Goal: Task Accomplishment & Management: Use online tool/utility

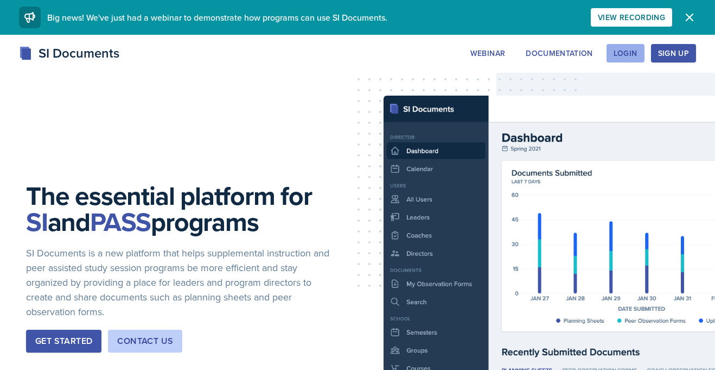
click at [620, 51] on div "Login" at bounding box center [626, 53] width 24 height 9
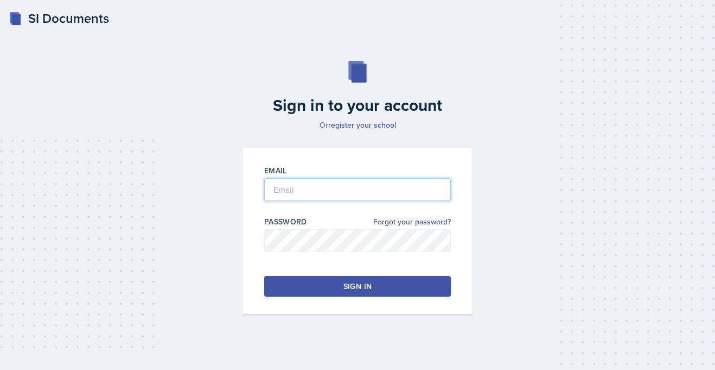
type input "[PERSON_NAME][EMAIL_ADDRESS][PERSON_NAME][DOMAIN_NAME]"
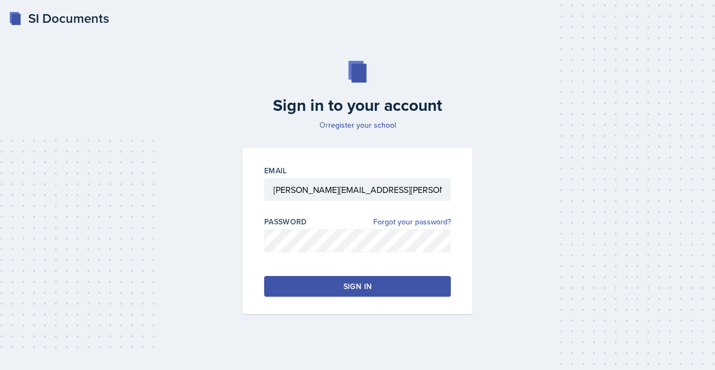
click at [320, 279] on button "Sign in" at bounding box center [357, 286] width 187 height 21
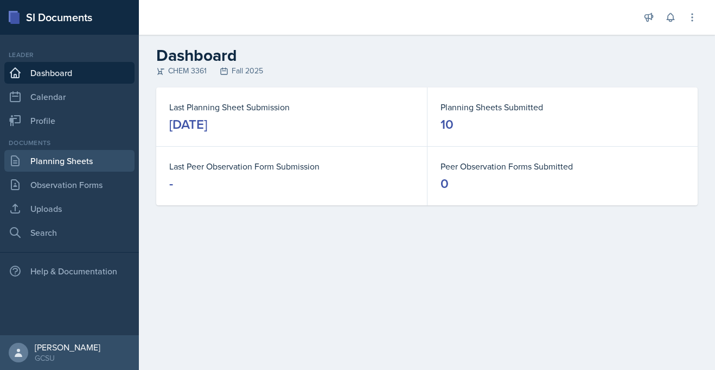
click at [105, 158] on link "Planning Sheets" at bounding box center [69, 161] width 130 height 22
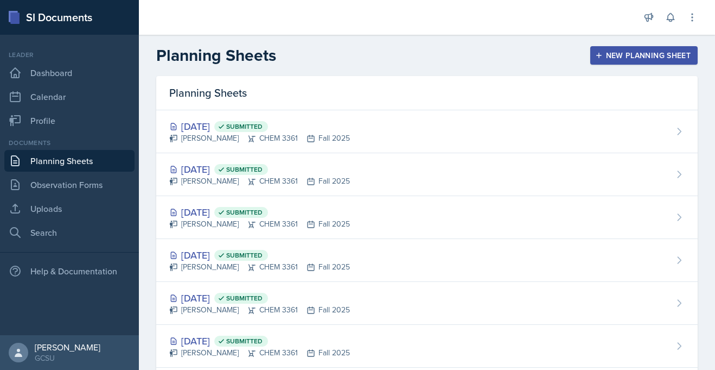
click at [608, 54] on div "New Planning Sheet" at bounding box center [643, 55] width 93 height 9
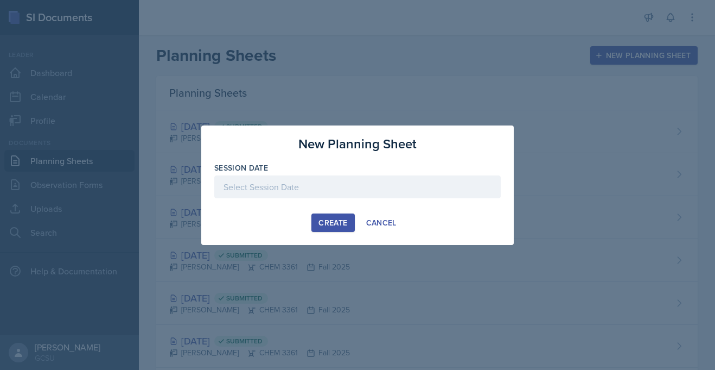
click at [334, 194] on div at bounding box center [357, 186] width 287 height 23
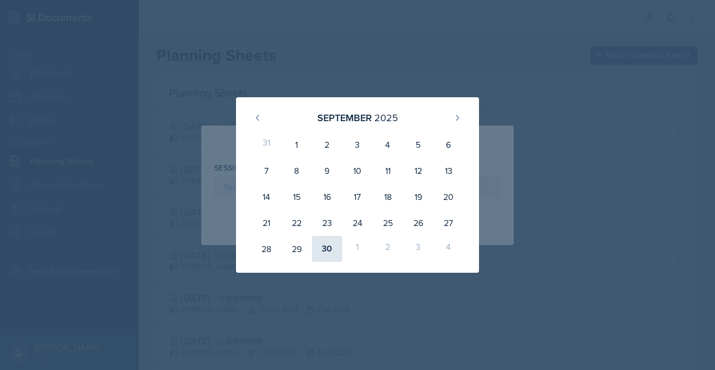
click at [321, 243] on div "30" at bounding box center [327, 249] width 30 height 26
type input "[DATE]"
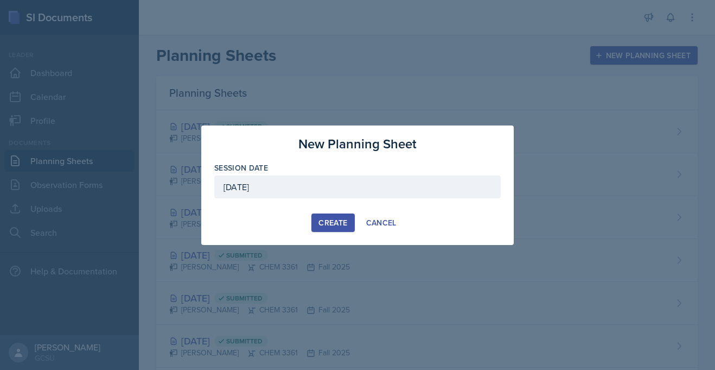
click at [328, 220] on div "Create" at bounding box center [333, 222] width 29 height 9
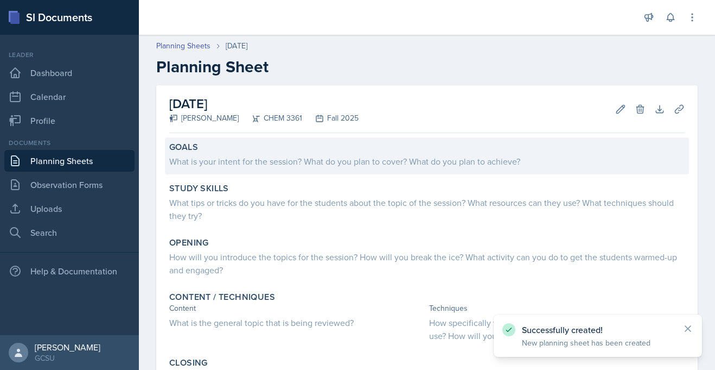
click at [231, 163] on div "What is your intent for the session? What do you plan to cover? What do you pla…" at bounding box center [427, 161] width 516 height 13
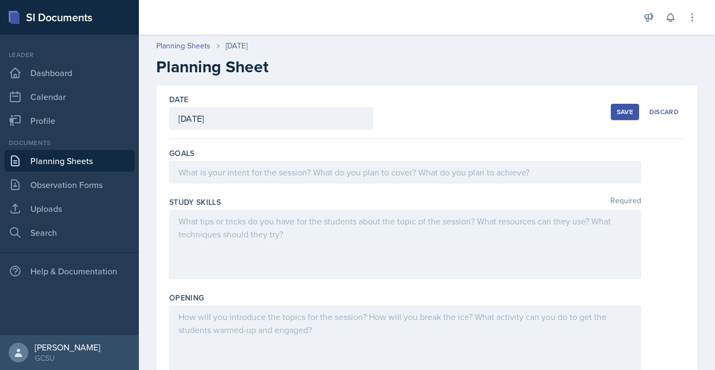
click at [206, 169] on div at bounding box center [405, 172] width 472 height 23
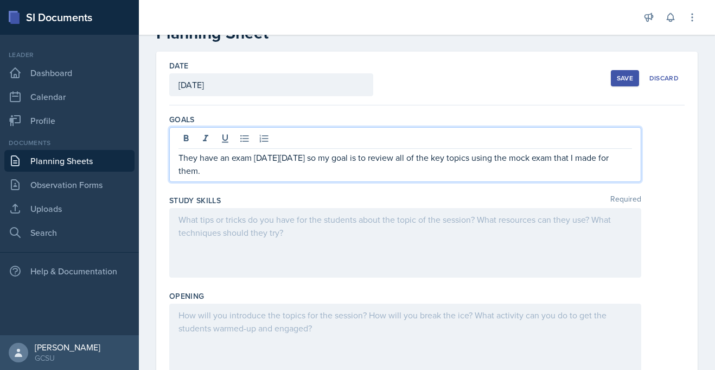
click at [198, 232] on div at bounding box center [405, 242] width 472 height 69
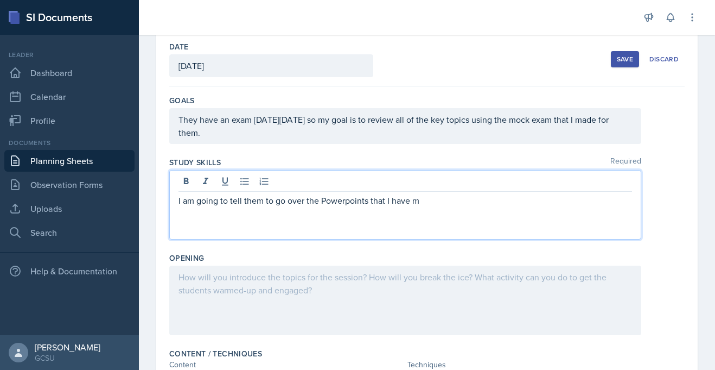
click at [193, 240] on div "Study Skills Required I am going to tell them to go over the Powerpoints that I…" at bounding box center [427, 200] width 516 height 96
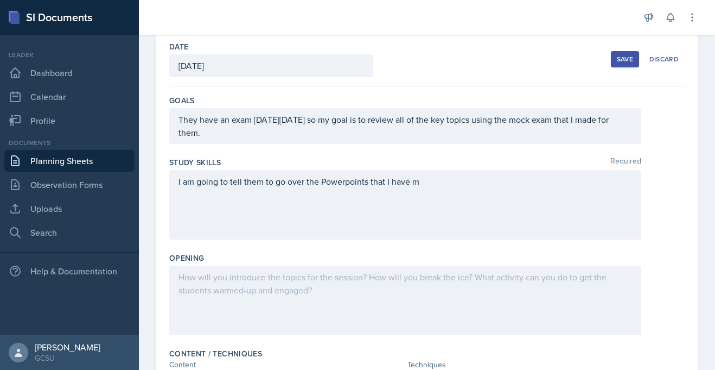
click at [470, 181] on div "I am going to tell them to go over the Powerpoints that I have m" at bounding box center [405, 204] width 472 height 69
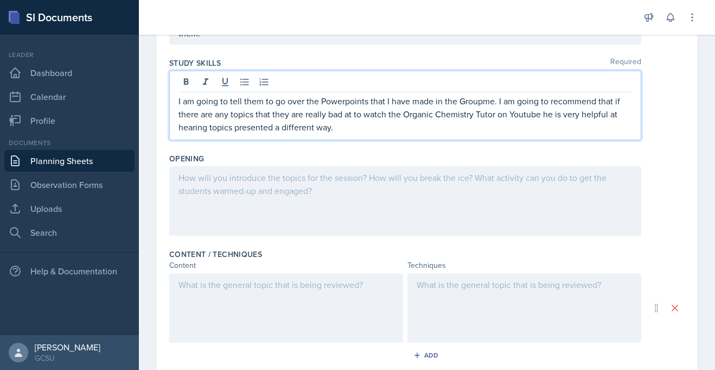
scroll to position [154, 0]
click at [300, 179] on p at bounding box center [406, 175] width 454 height 13
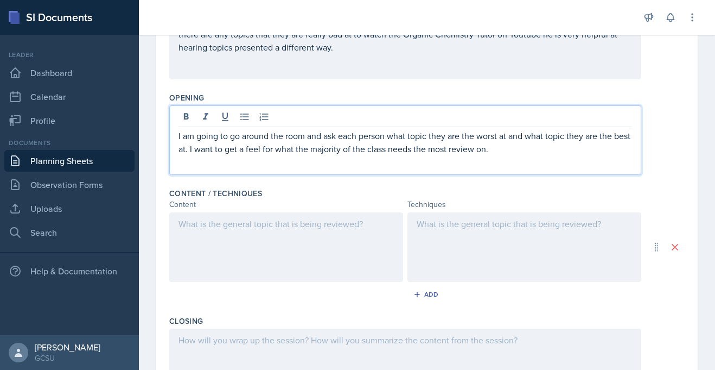
click at [200, 224] on p at bounding box center [286, 223] width 215 height 13
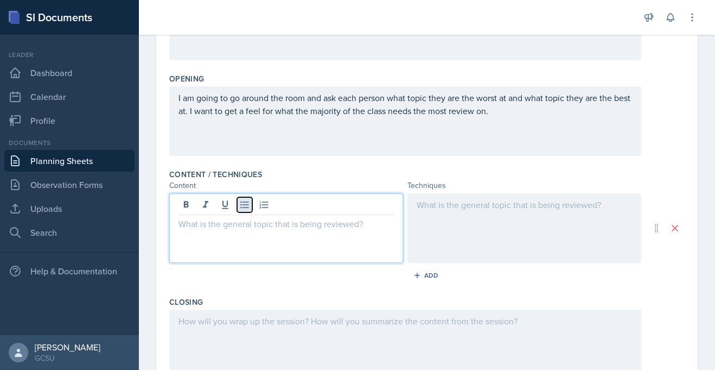
click at [241, 205] on icon at bounding box center [244, 204] width 11 height 11
click at [217, 237] on p at bounding box center [290, 236] width 207 height 13
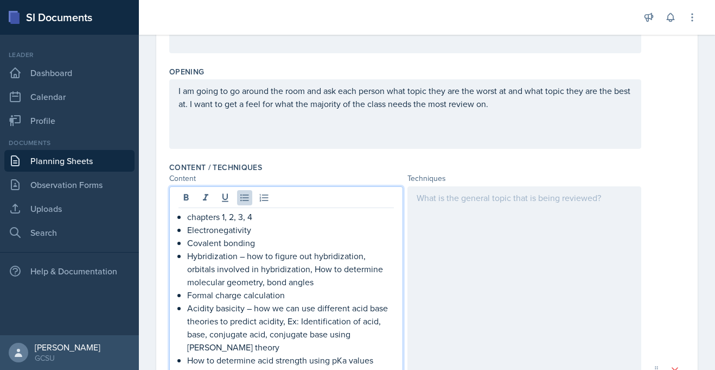
scroll to position [230, 0]
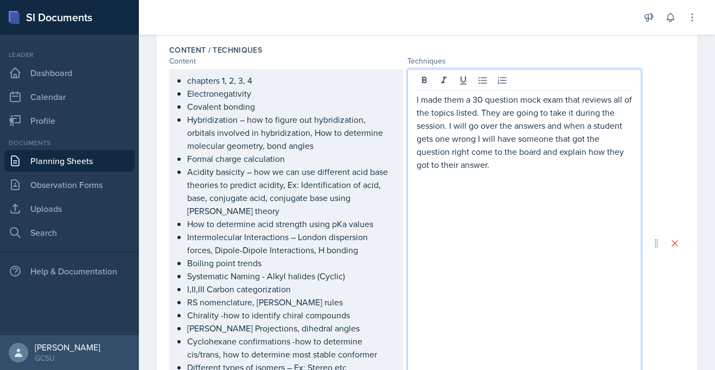
scroll to position [353, 0]
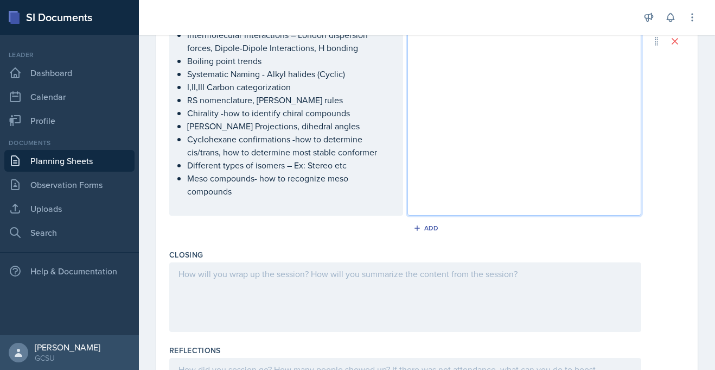
click at [250, 267] on p at bounding box center [406, 273] width 454 height 13
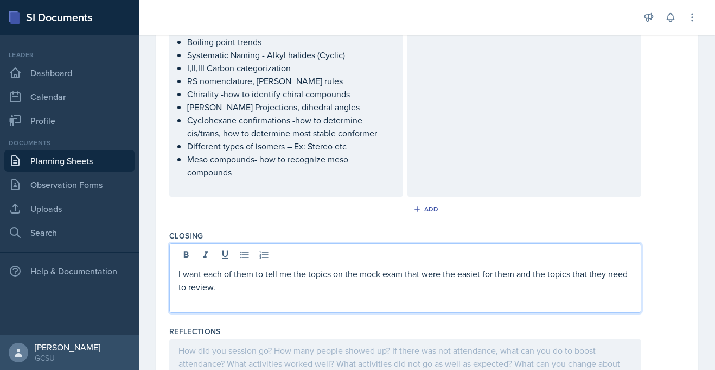
click at [477, 267] on p "I want each of them to tell me the topics on the mock exam that were the easiet…" at bounding box center [406, 280] width 454 height 26
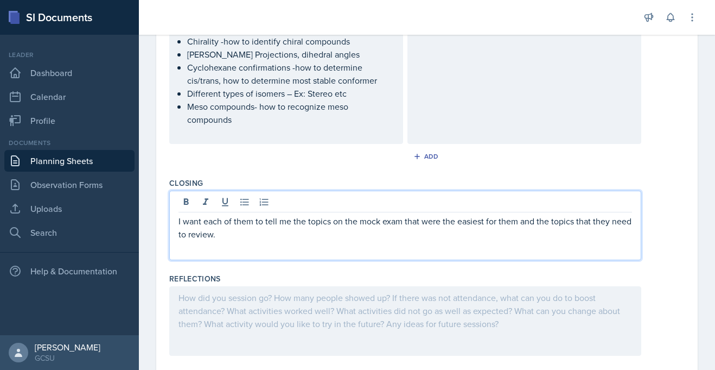
scroll to position [633, 0]
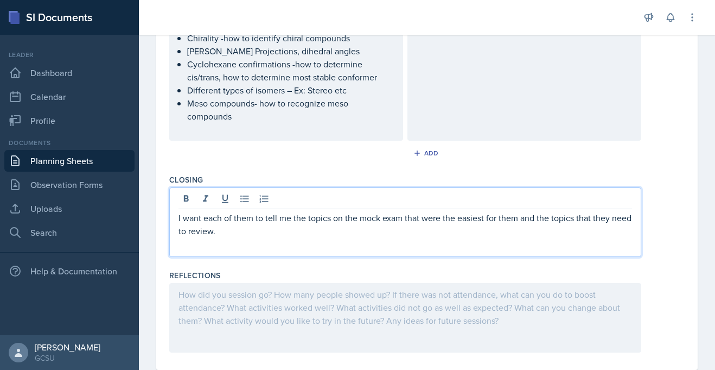
click at [610, 211] on p "I want each of them to tell me the topics on the mock exam that were the easies…" at bounding box center [406, 224] width 454 height 26
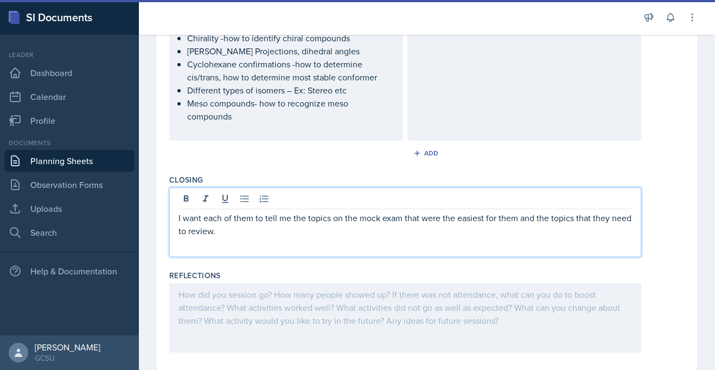
click at [179, 220] on p "I want each of them to tell me the topics on the mock exam that were the easies…" at bounding box center [406, 224] width 454 height 26
click at [184, 221] on p "I want each of them to tell me the topics on the mock exam that were the easies…" at bounding box center [406, 224] width 454 height 26
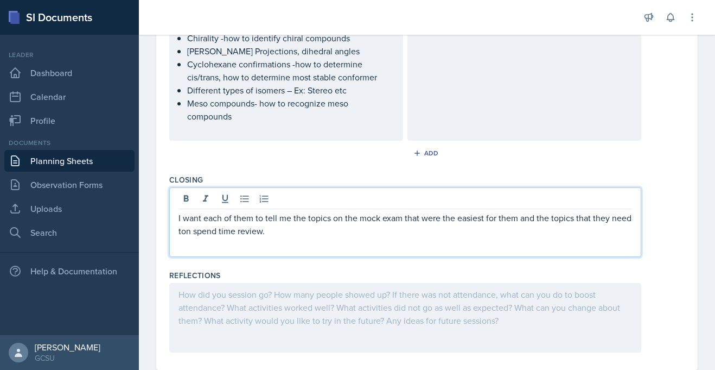
click at [284, 217] on p "I want each of them to tell me the topics on the mock exam that were the easies…" at bounding box center [406, 224] width 454 height 26
click at [191, 217] on p "I want each of them to tell me the topics on the mock exam that were the easies…" at bounding box center [406, 224] width 454 height 26
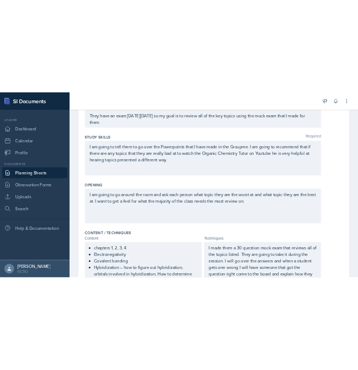
scroll to position [0, 0]
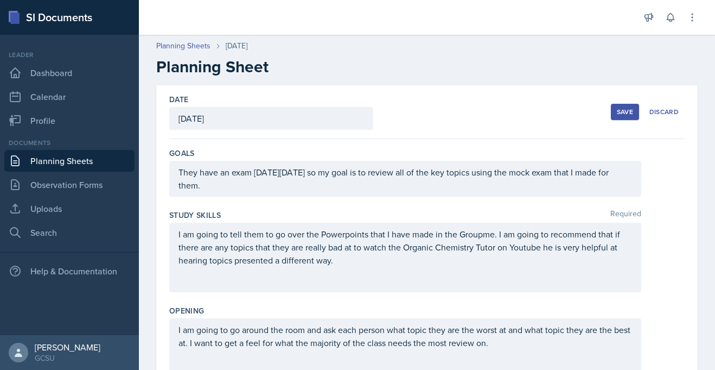
click at [615, 112] on button "Save" at bounding box center [625, 112] width 28 height 16
